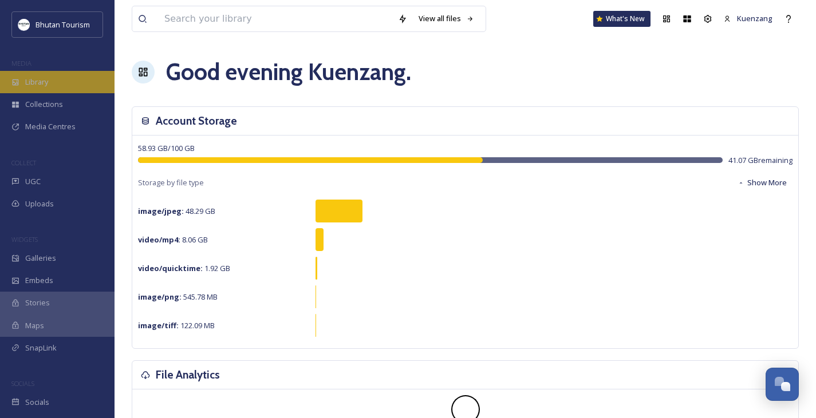
click at [27, 81] on span "Library" at bounding box center [36, 82] width 23 height 11
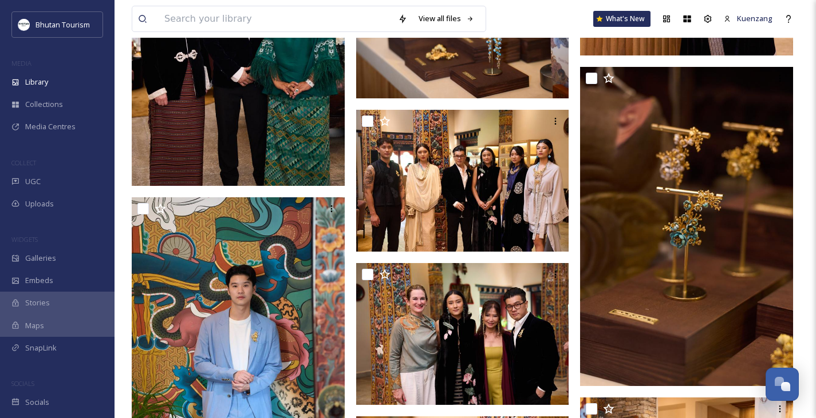
scroll to position [7037, 0]
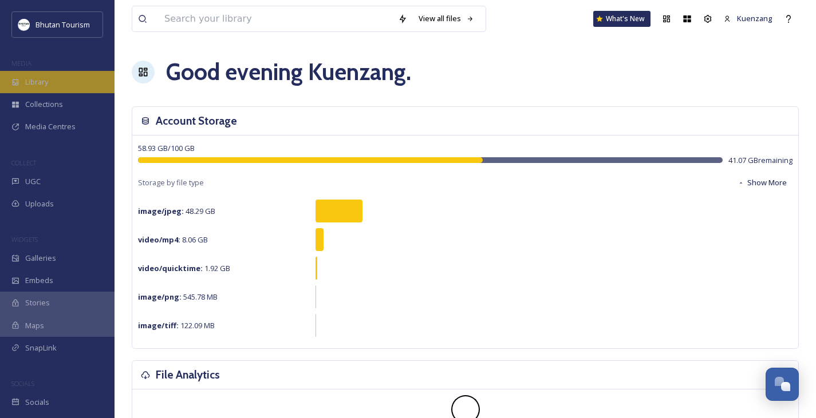
click at [36, 86] on span "Library" at bounding box center [36, 82] width 23 height 11
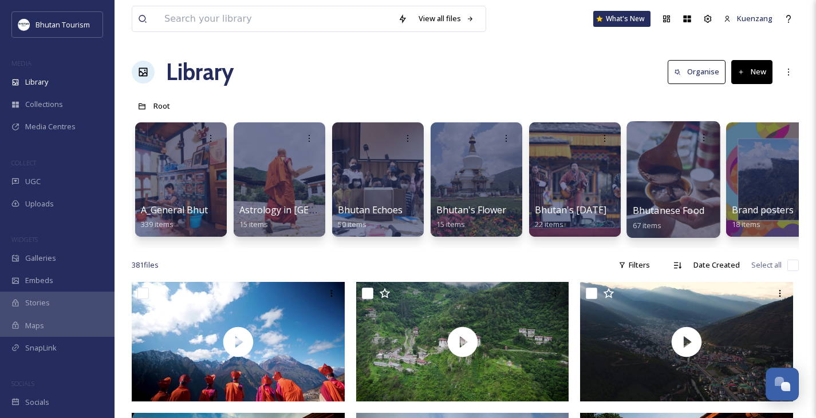
click at [675, 176] on div at bounding box center [672, 179] width 93 height 117
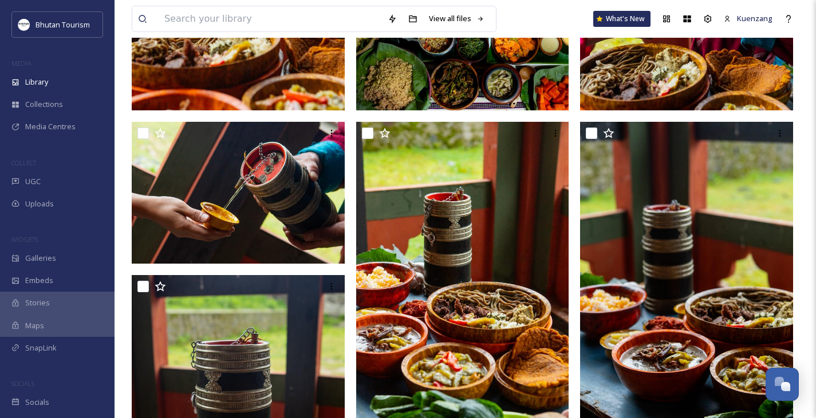
scroll to position [1462, 0]
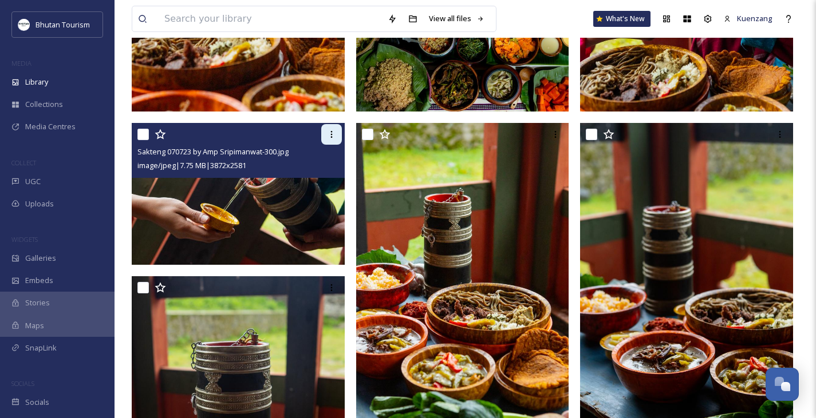
click at [329, 139] on icon at bounding box center [331, 134] width 9 height 9
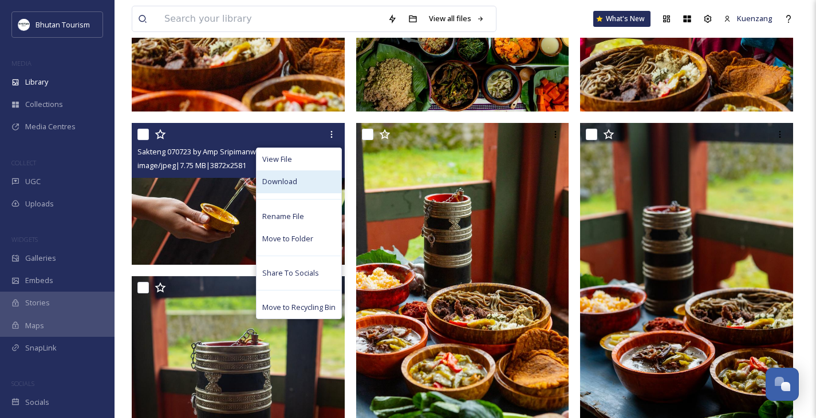
click at [299, 183] on div "Download" at bounding box center [298, 182] width 85 height 22
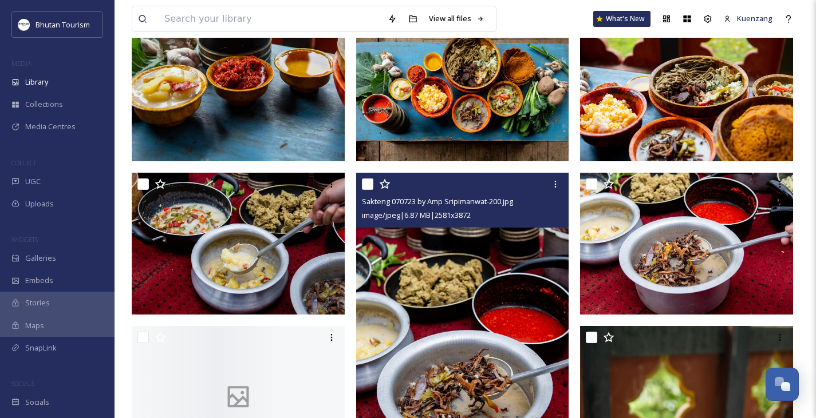
scroll to position [1898, 0]
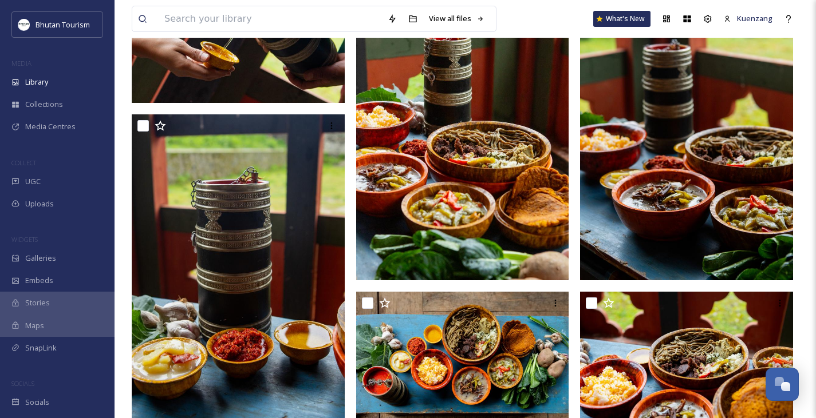
scroll to position [1666, 0]
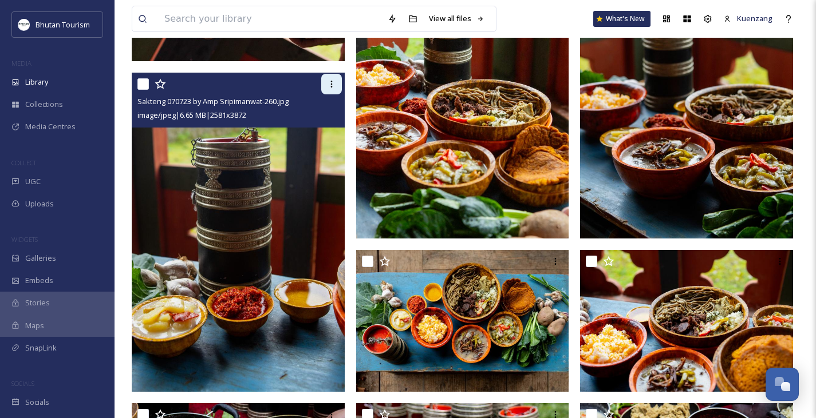
click at [331, 88] on icon at bounding box center [331, 84] width 2 height 7
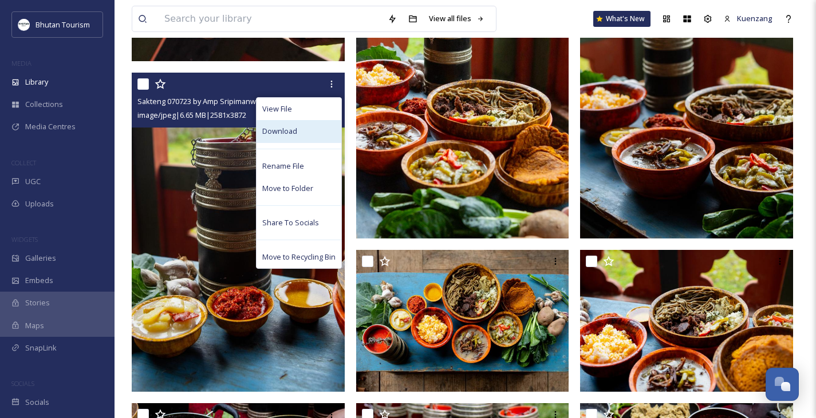
click at [295, 135] on span "Download" at bounding box center [279, 131] width 35 height 11
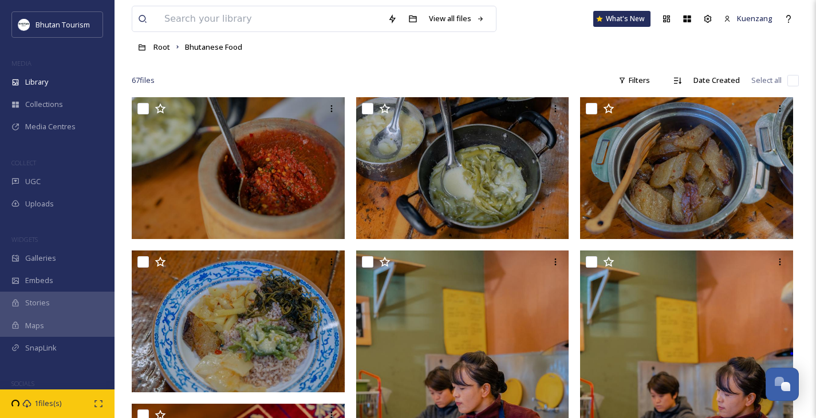
scroll to position [0, 0]
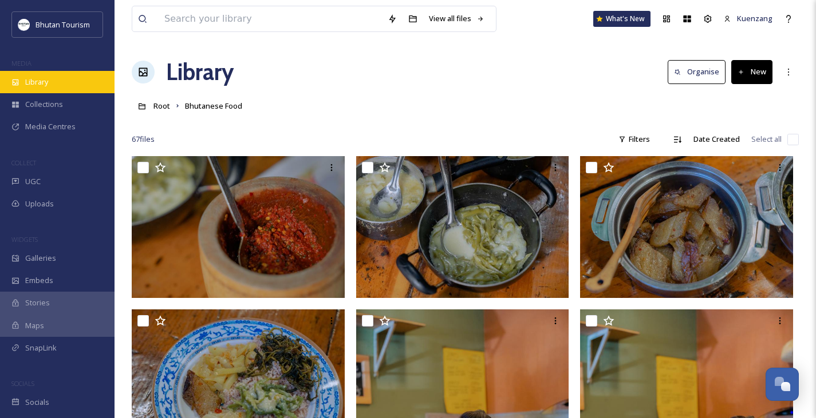
click at [47, 73] on div "Library" at bounding box center [57, 82] width 114 height 22
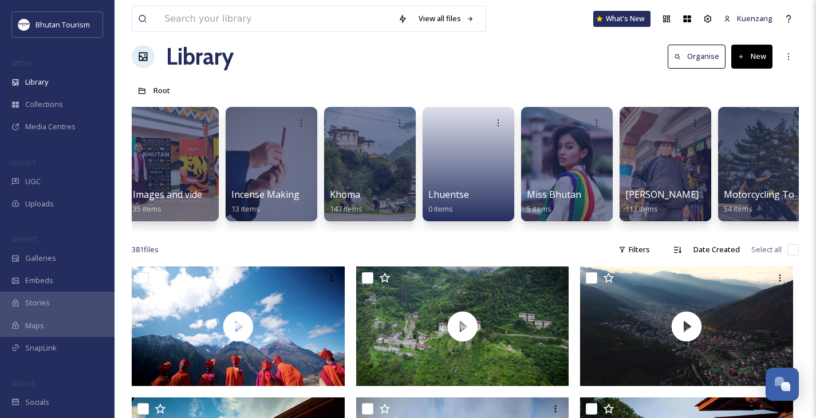
scroll to position [0, 1783]
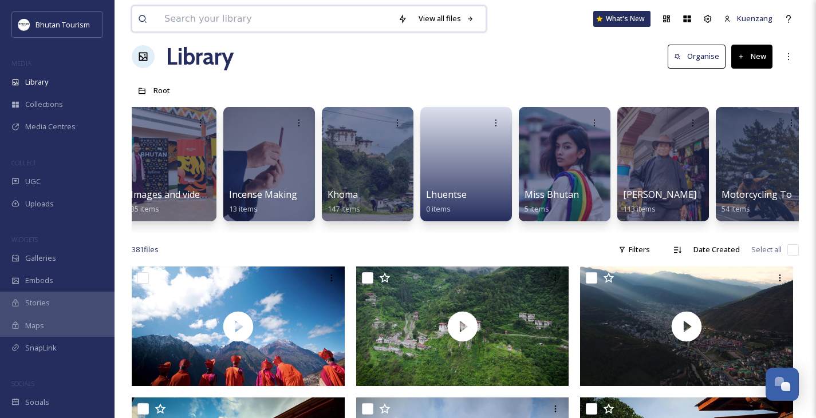
click at [323, 21] on input at bounding box center [276, 18] width 234 height 25
type input "palang"
type input "p"
type input "ara"
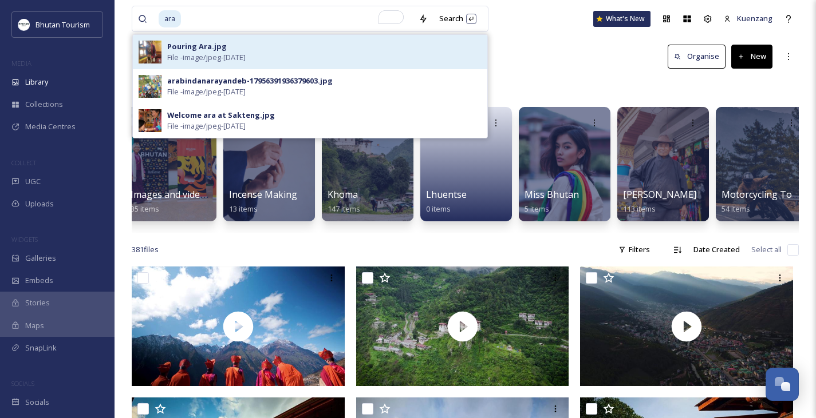
click at [180, 61] on span "File - image/jpeg - [DATE]" at bounding box center [206, 57] width 78 height 11
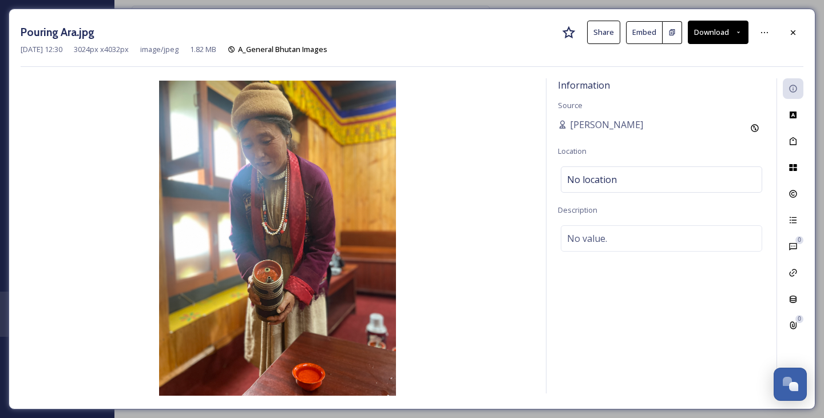
click at [721, 30] on button "Download" at bounding box center [718, 32] width 61 height 23
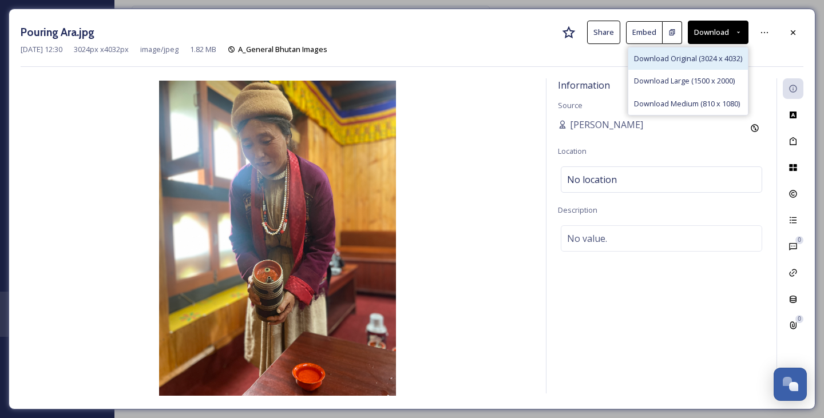
click at [671, 53] on span "Download Original (3024 x 4032)" at bounding box center [688, 58] width 108 height 11
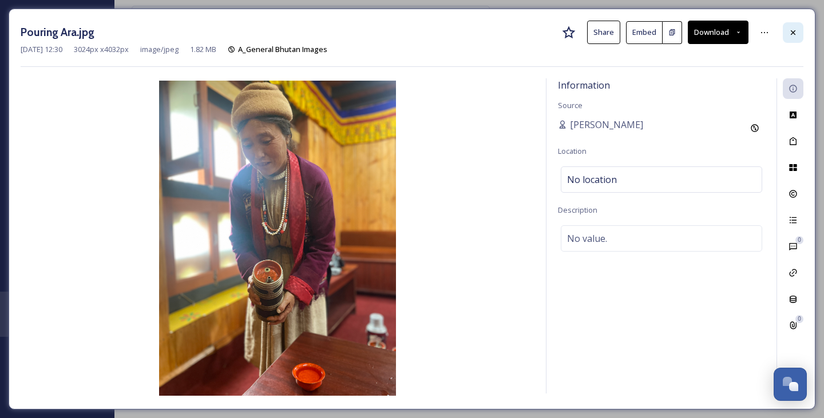
click at [799, 34] on div at bounding box center [793, 32] width 21 height 21
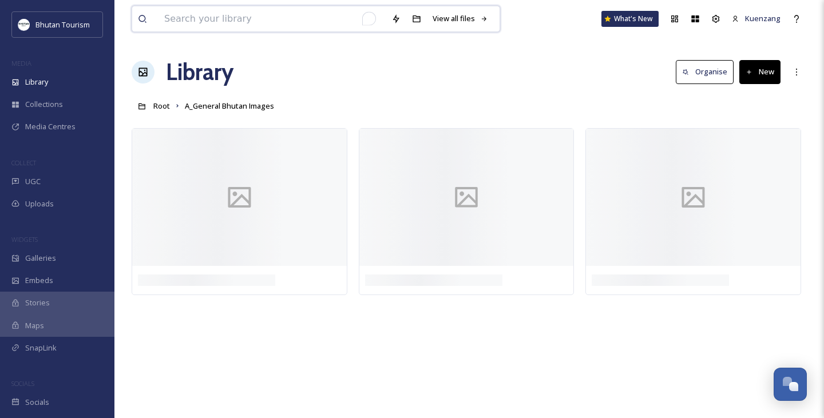
click at [185, 17] on input "To enrich screen reader interactions, please activate Accessibility in Grammarl…" at bounding box center [272, 18] width 227 height 25
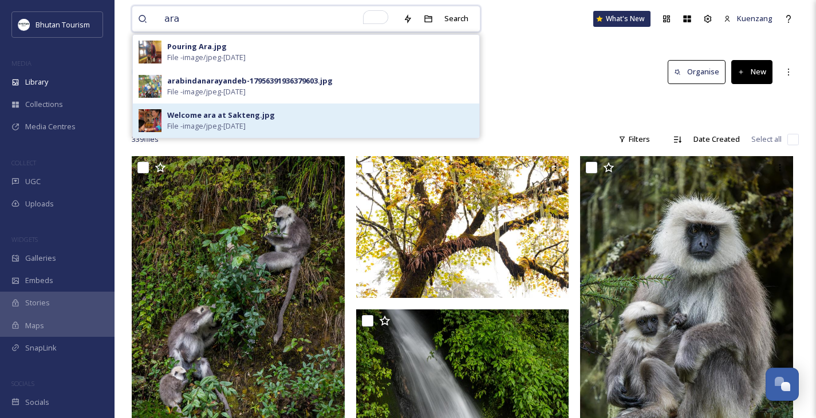
type input "ara"
click at [200, 117] on div "Welcome ara at Sakteng.jpg" at bounding box center [221, 115] width 108 height 11
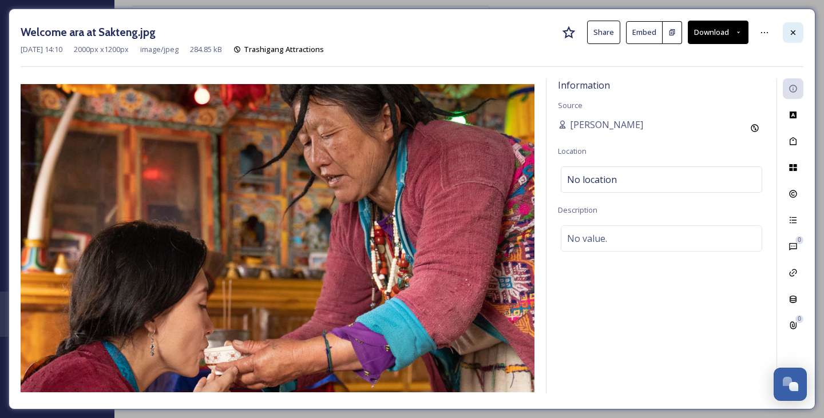
click at [802, 29] on div at bounding box center [793, 32] width 21 height 21
